Goal: Information Seeking & Learning: Learn about a topic

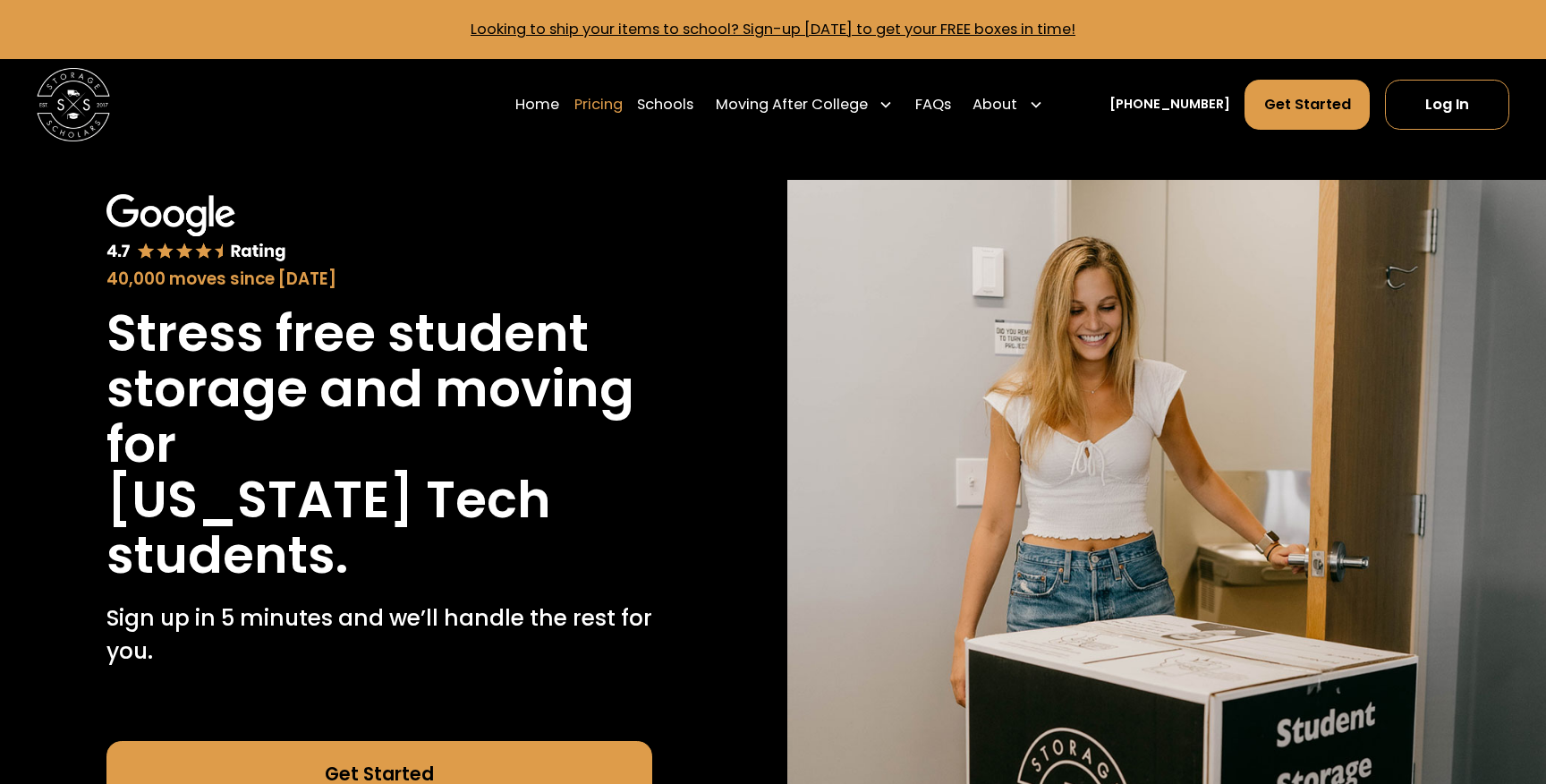
click at [623, 105] on link "Pricing" at bounding box center [598, 104] width 48 height 51
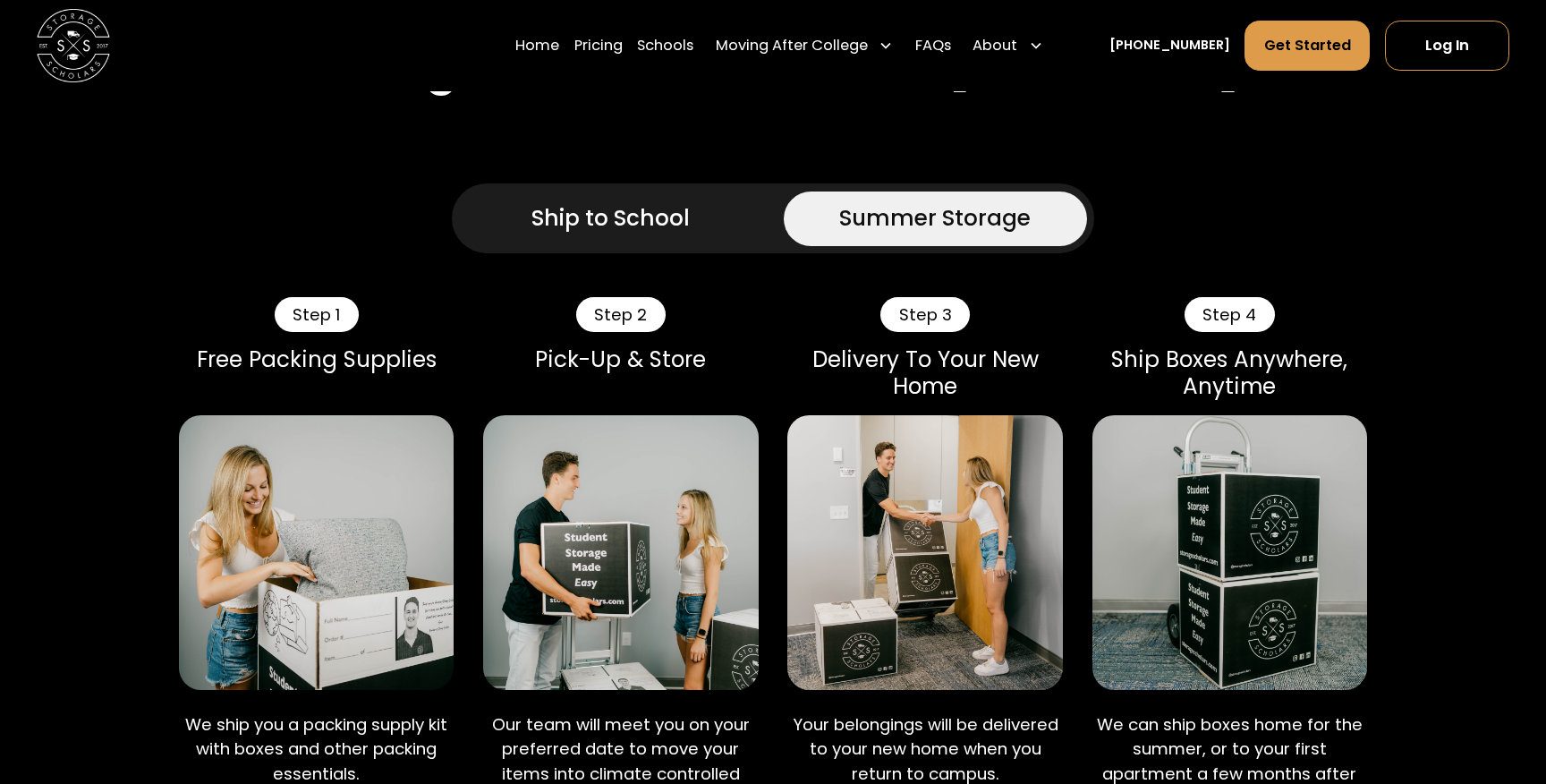
scroll to position [1197, 0]
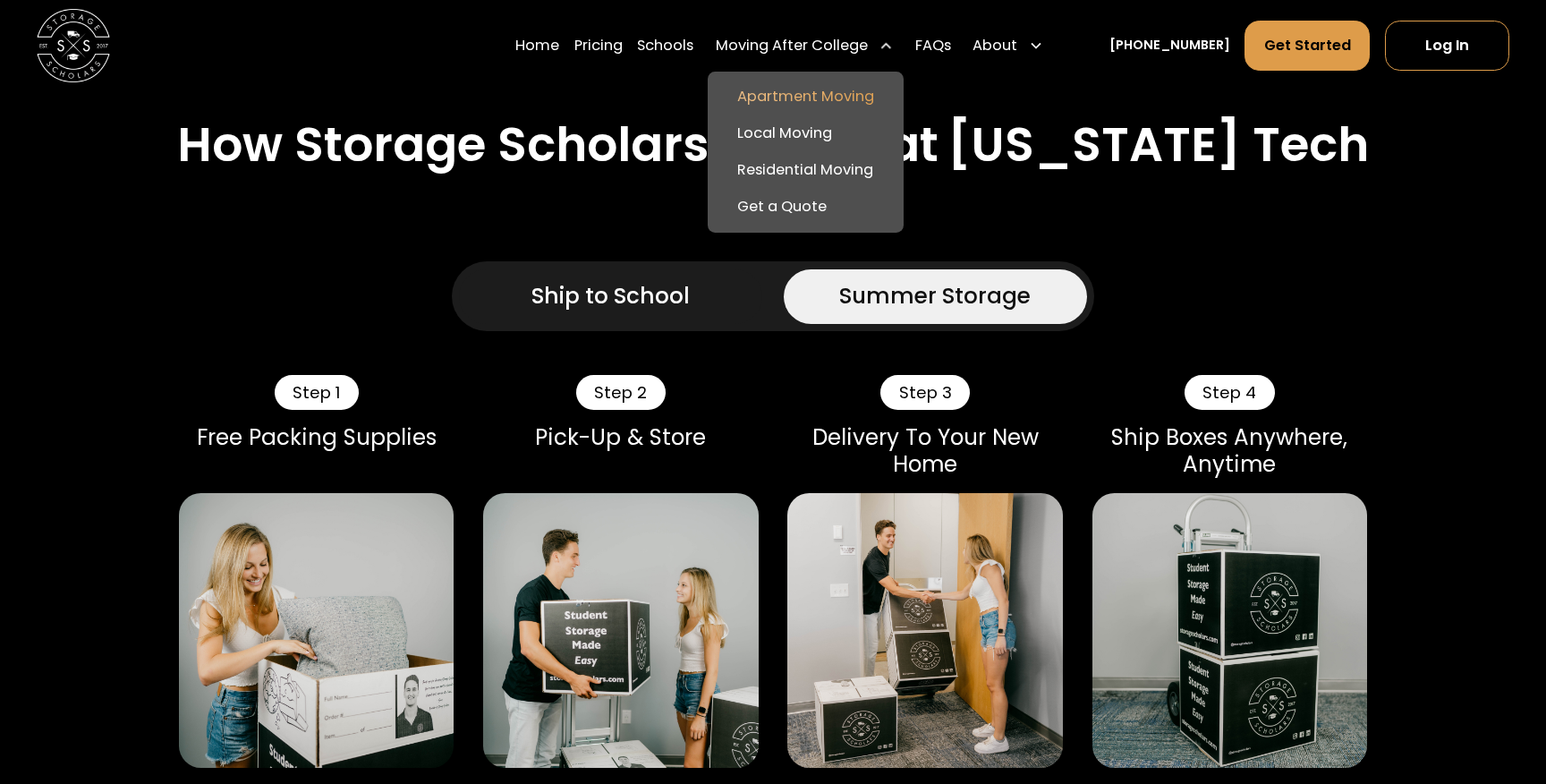
click at [802, 95] on link "Apartment Moving" at bounding box center [806, 97] width 181 height 37
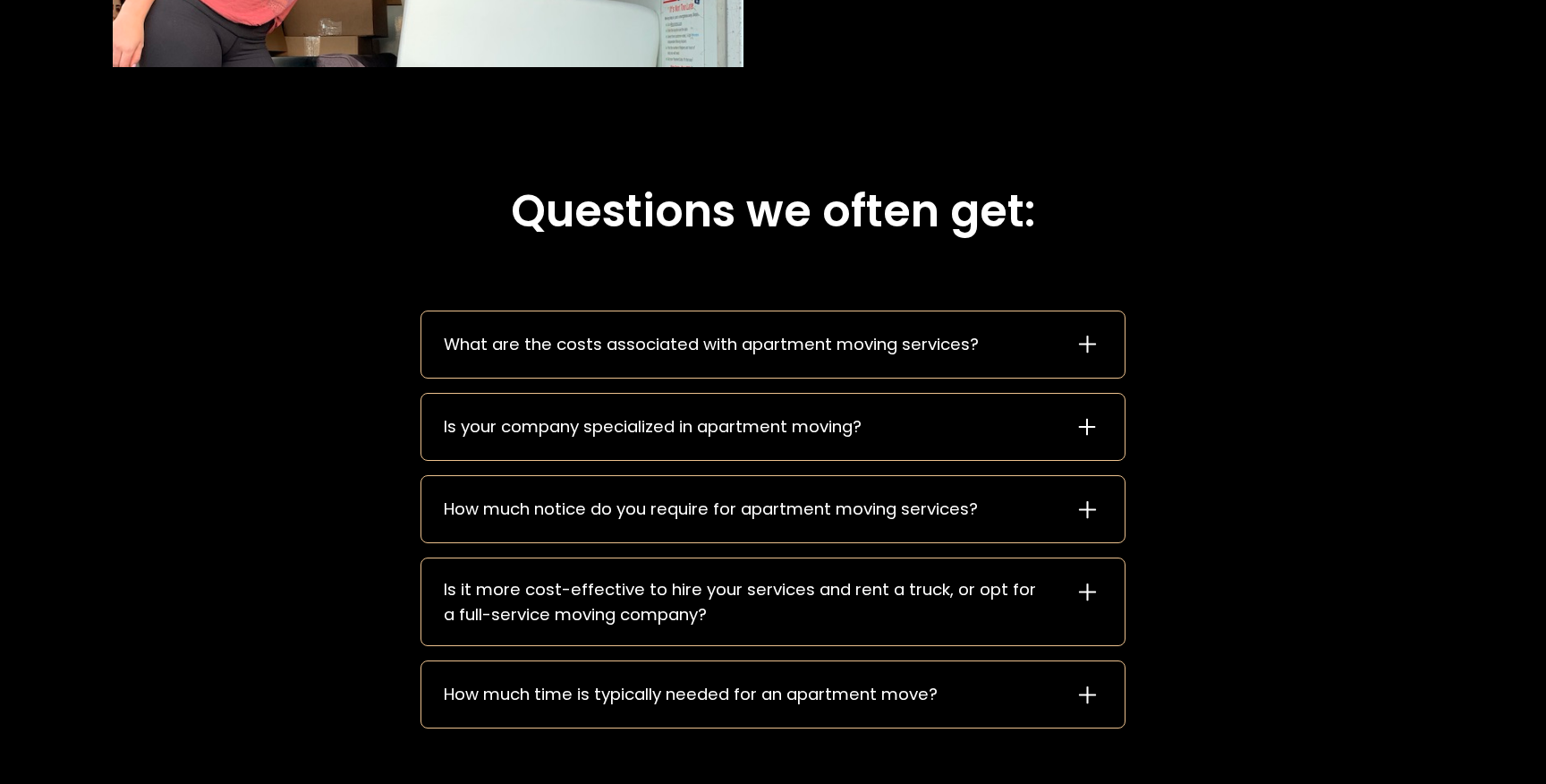
scroll to position [2560, 0]
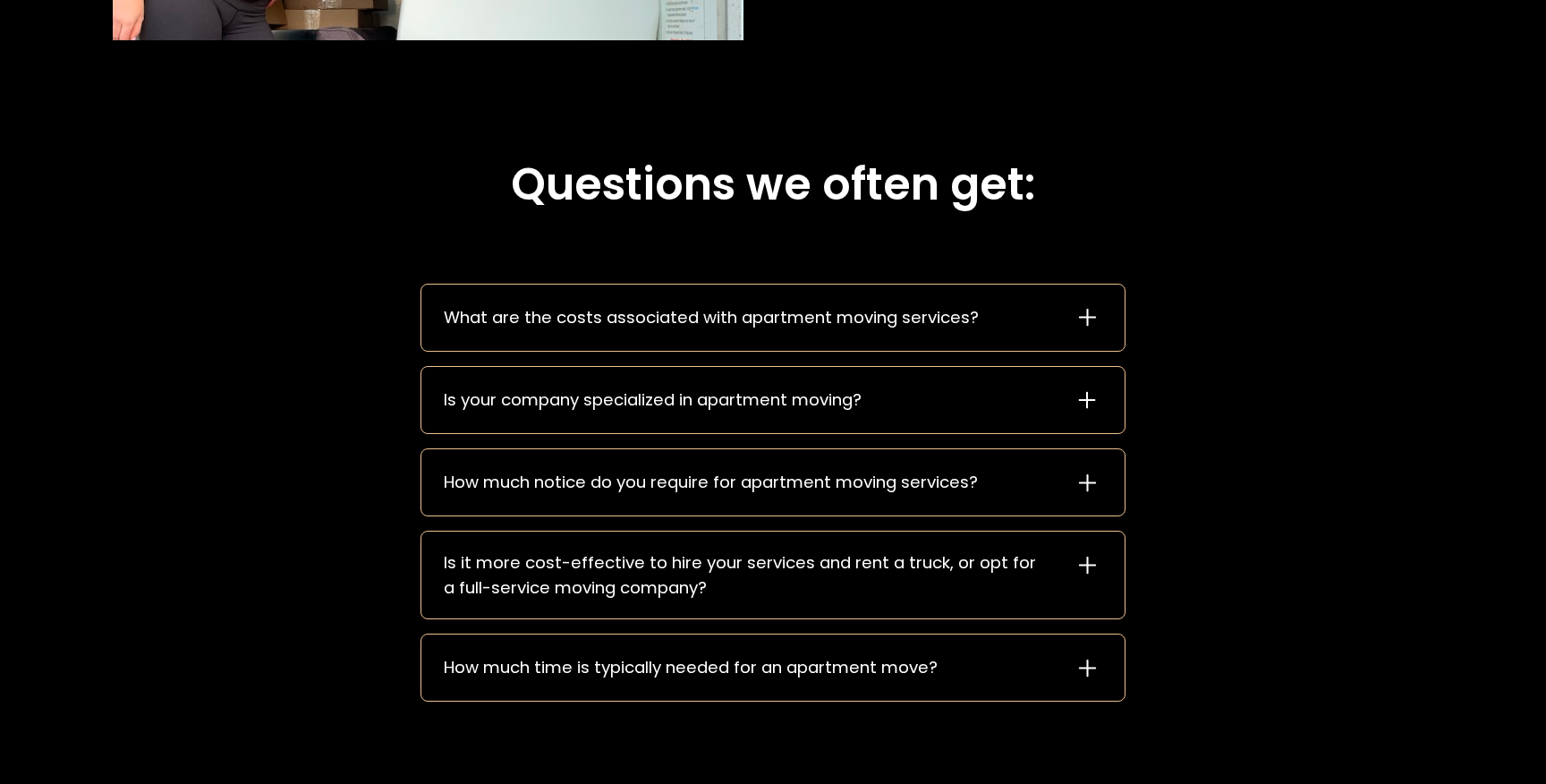
click at [665, 320] on div "What are the costs associated with apartment moving services?" at bounding box center [711, 318] width 535 height 25
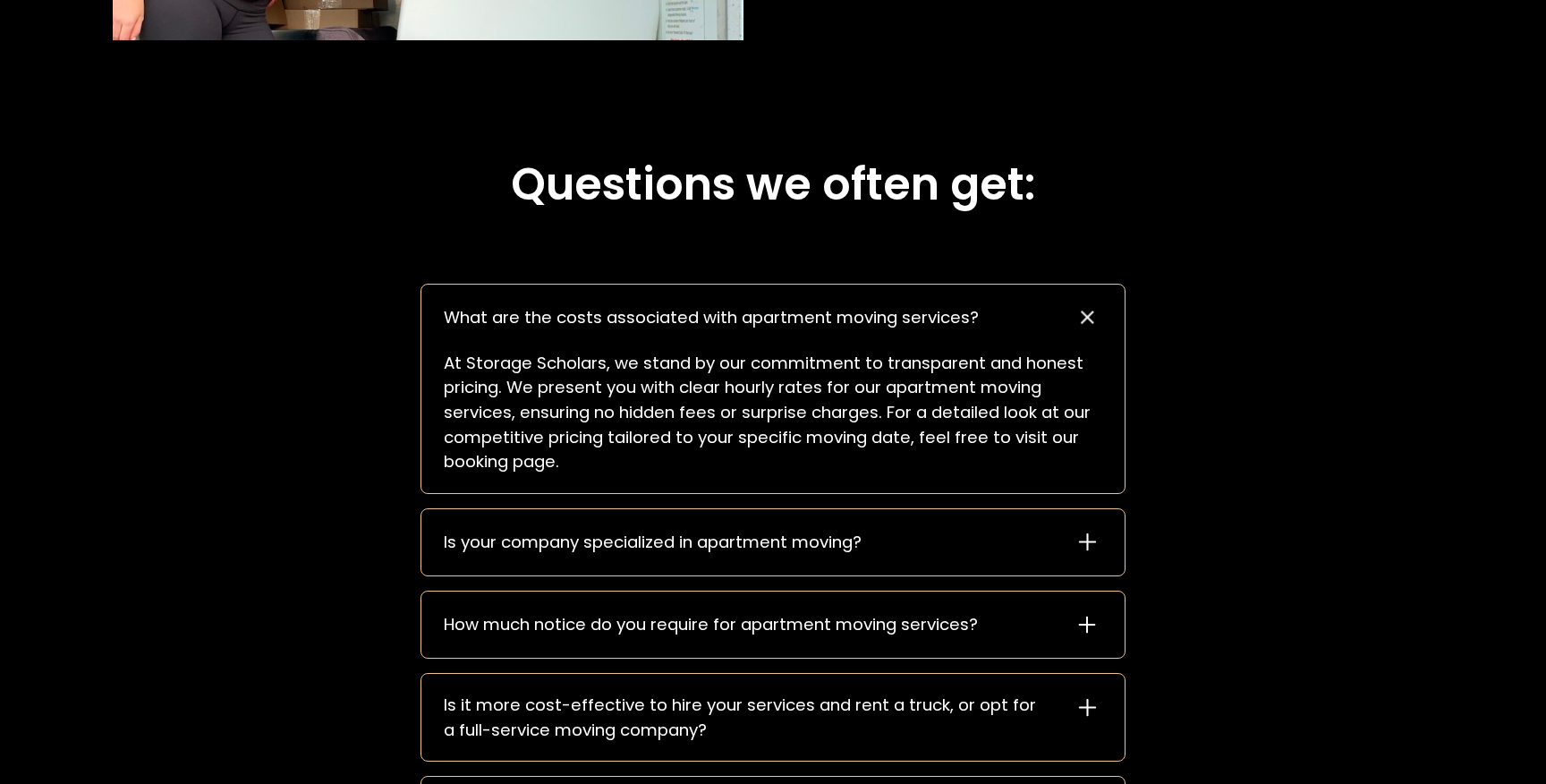
click at [665, 320] on div "What are the costs associated with apartment moving services?" at bounding box center [711, 318] width 535 height 25
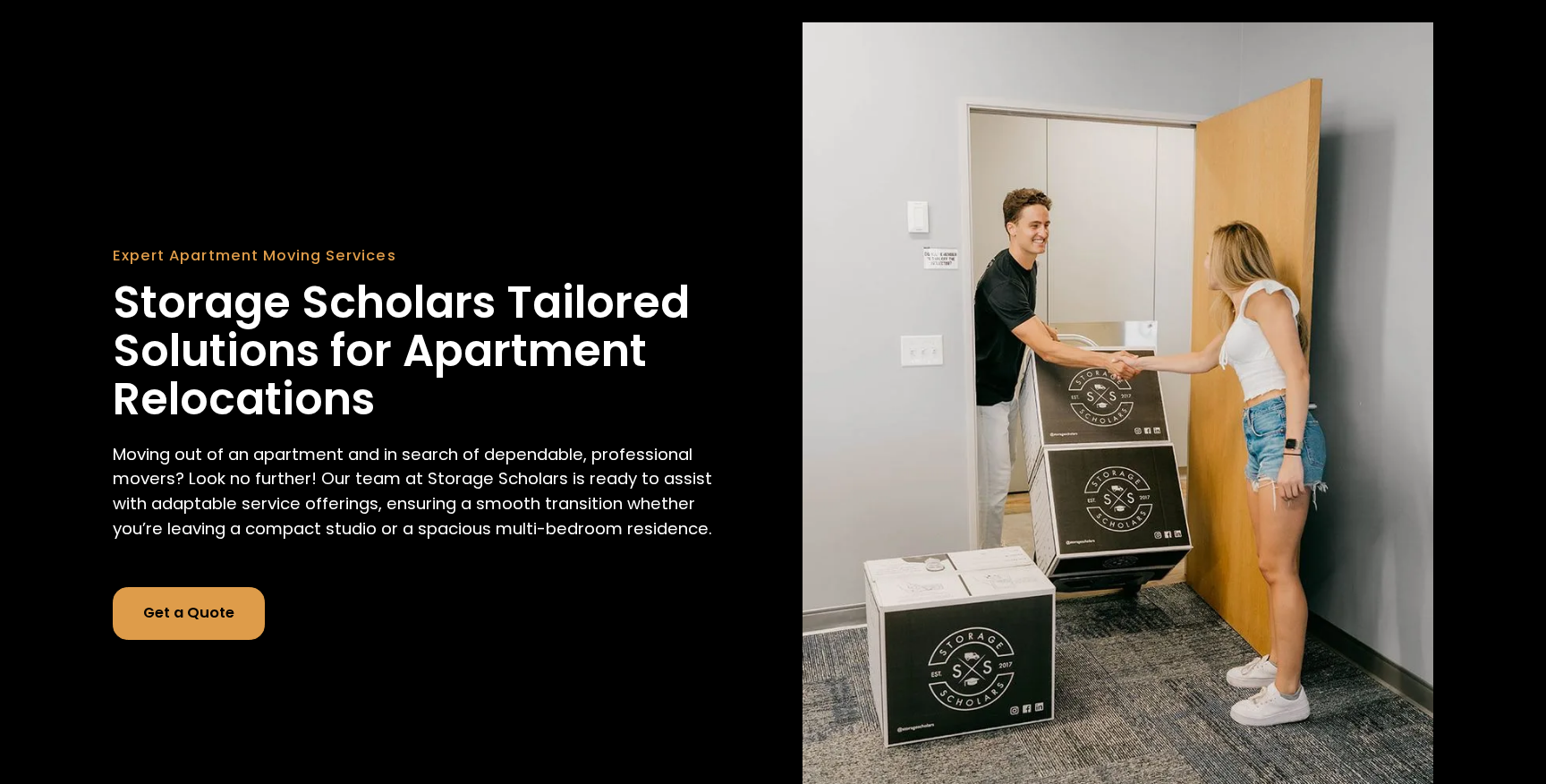
scroll to position [0, 0]
